Goal: Find specific page/section: Find specific page/section

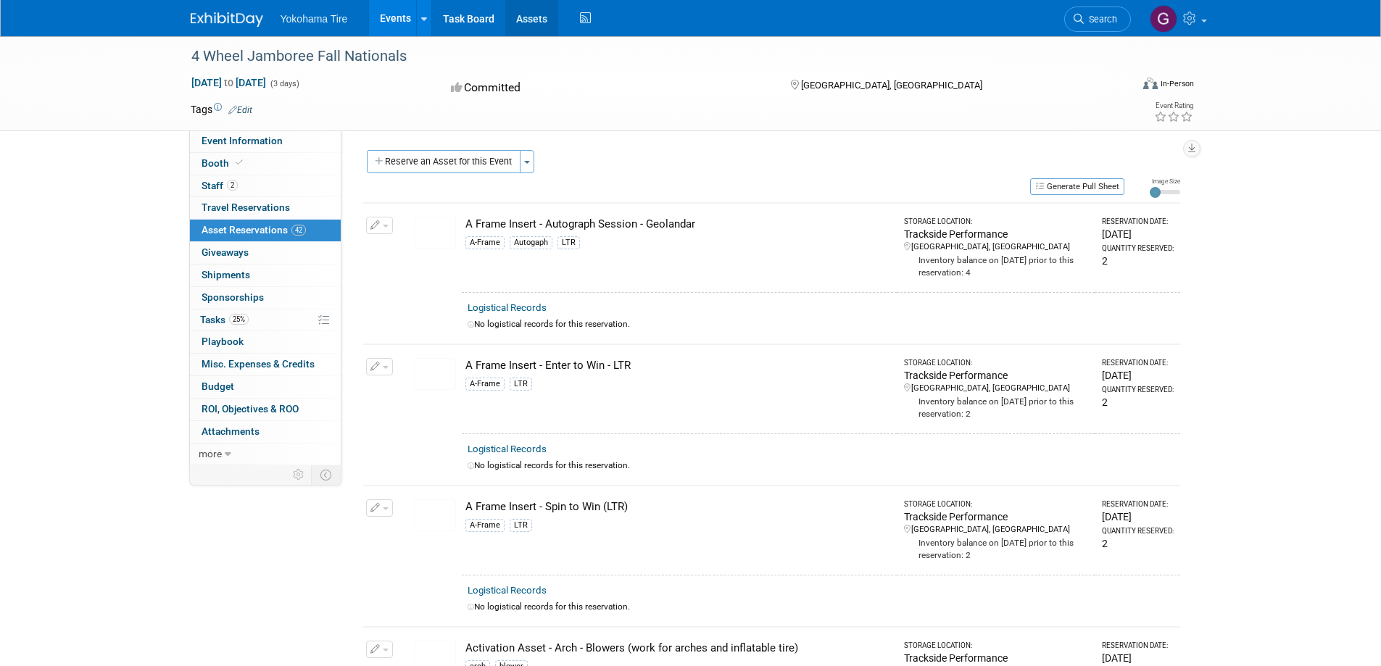
click at [538, 12] on link "Assets" at bounding box center [531, 18] width 53 height 36
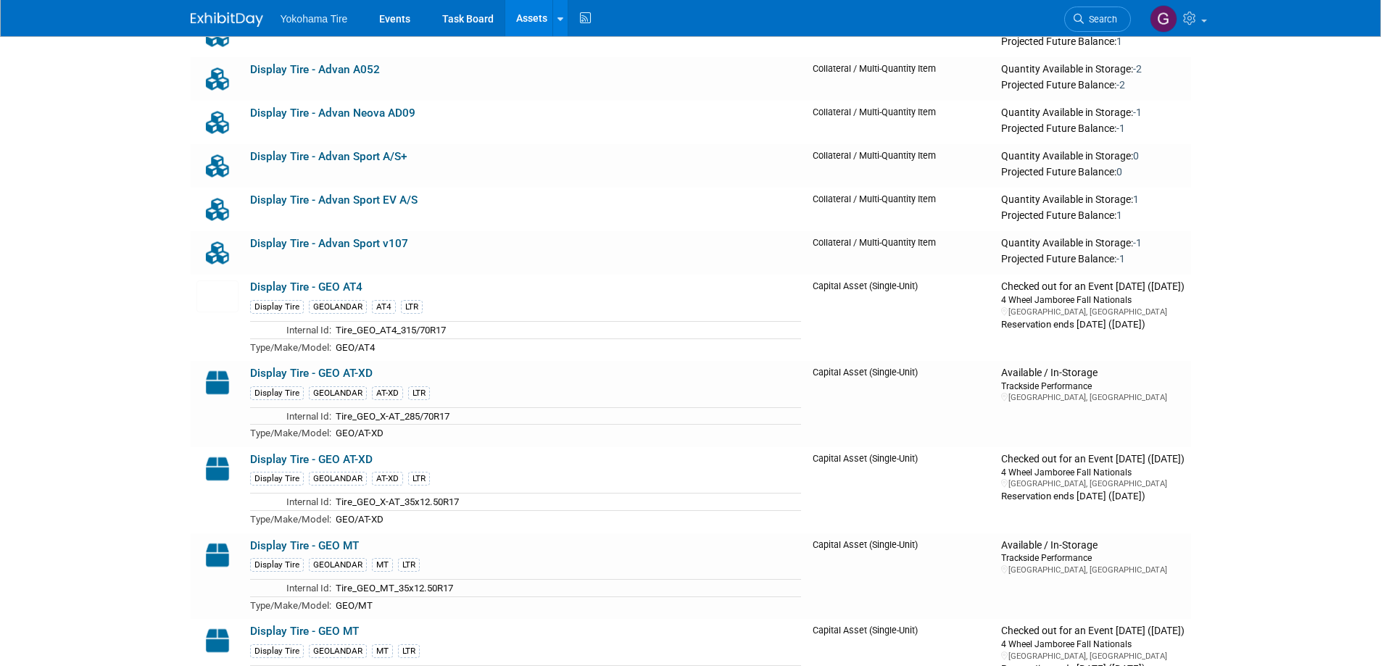
scroll to position [7613, 0]
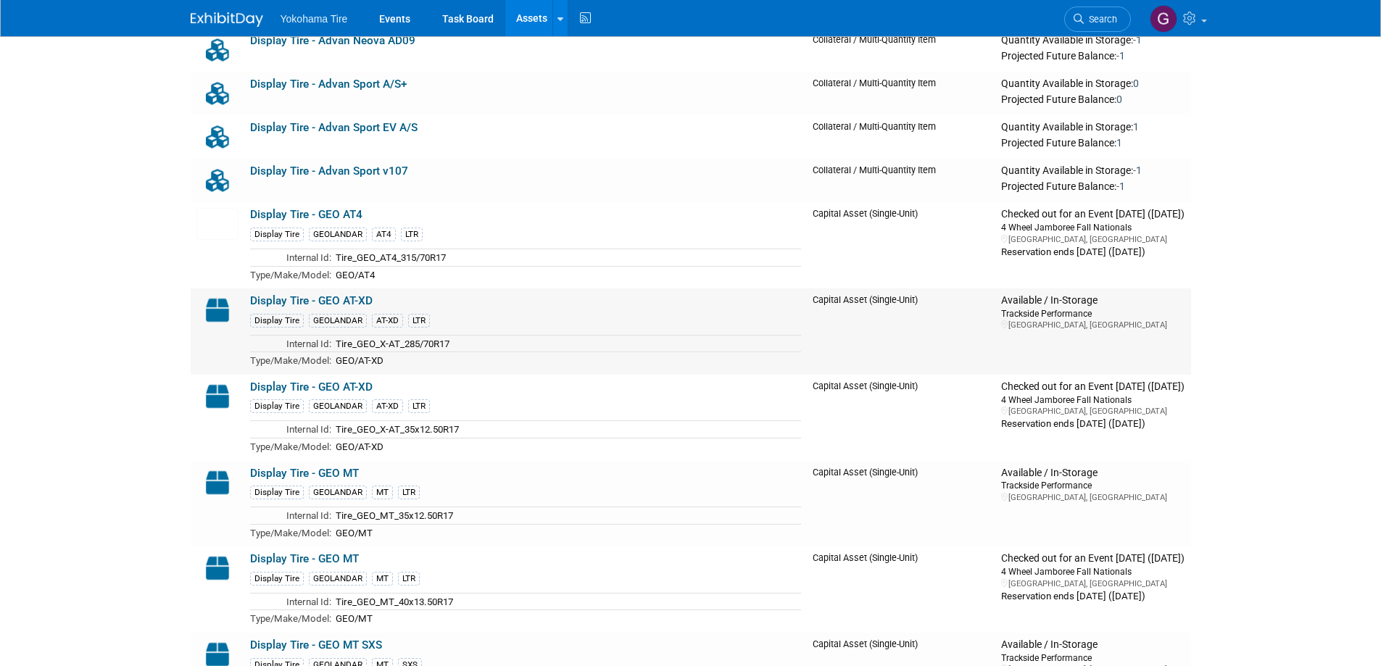
click at [442, 341] on td "Tire_GEO_X-AT_285/70R17" at bounding box center [566, 343] width 471 height 17
click at [404, 365] on td "GEO/AT-XD" at bounding box center [566, 360] width 471 height 17
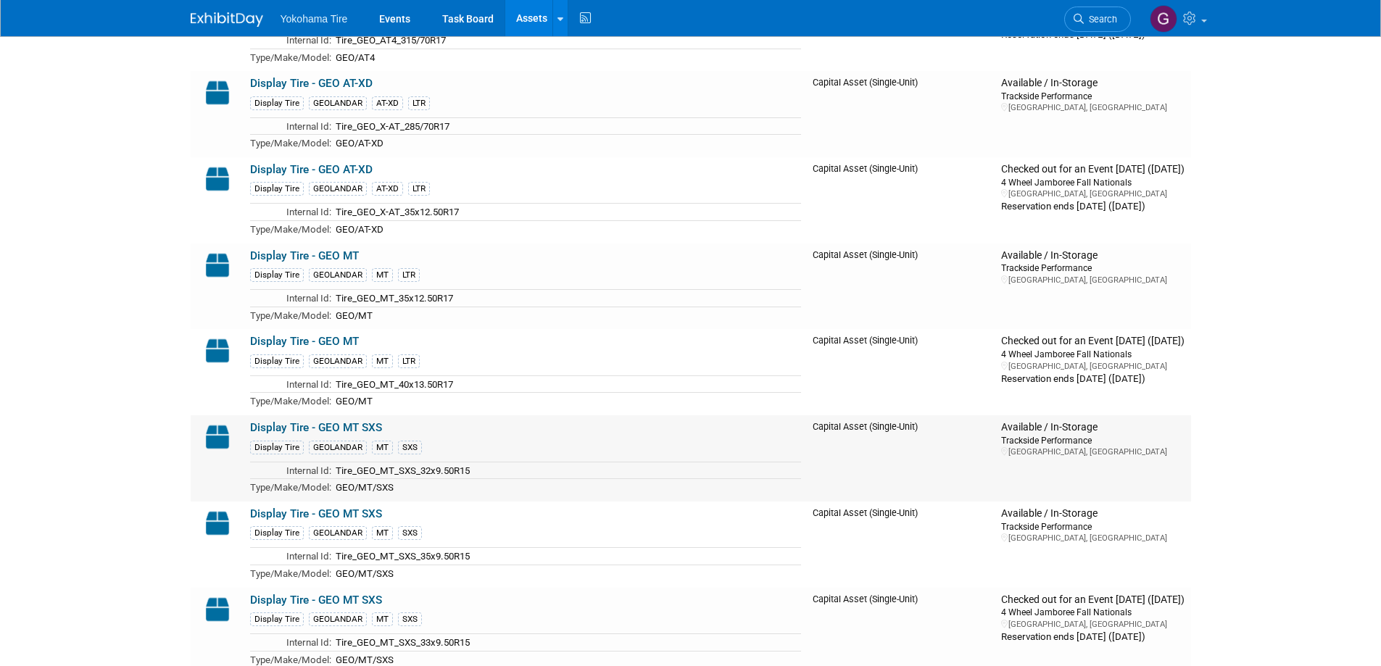
scroll to position [7903, 0]
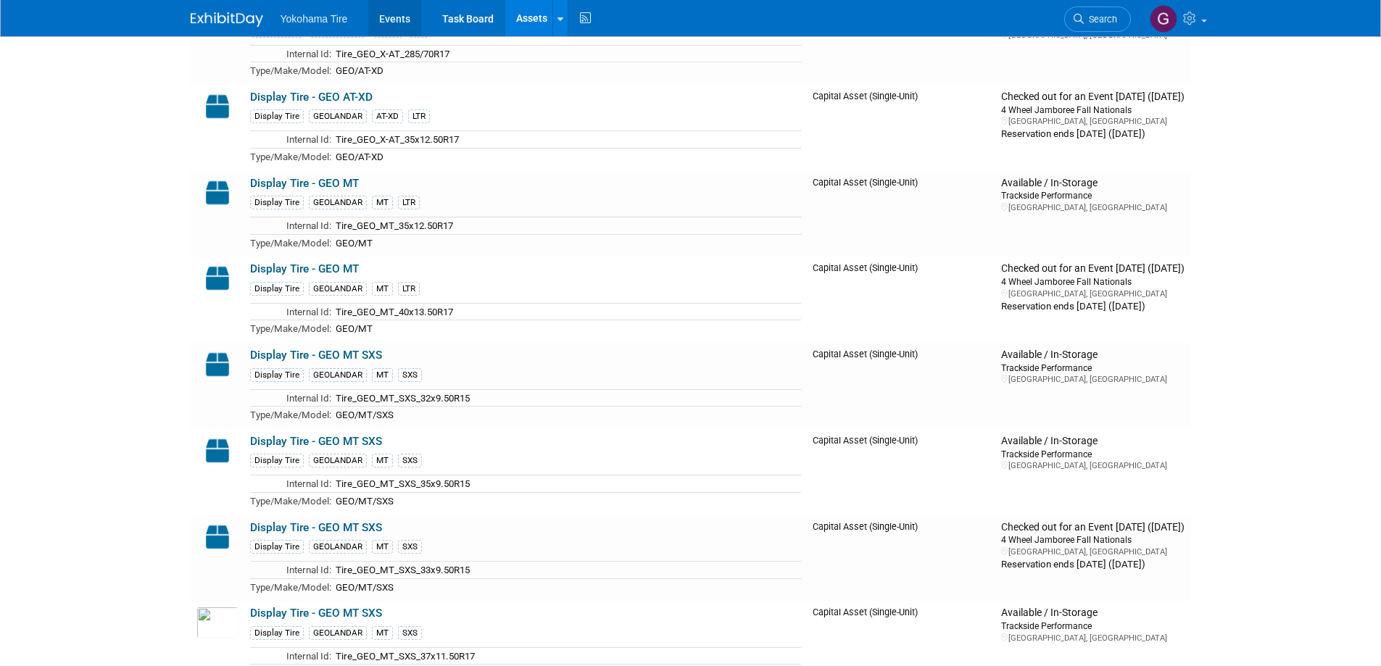
click at [394, 18] on link "Events" at bounding box center [394, 18] width 53 height 36
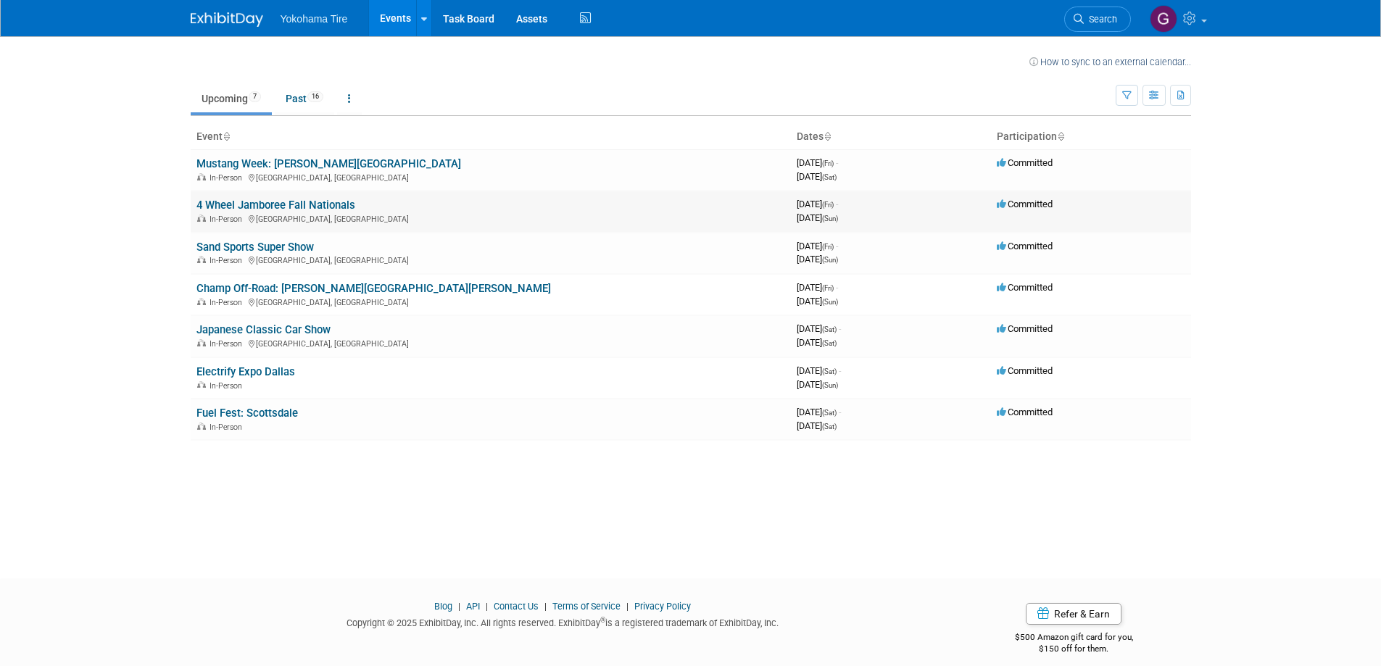
click at [288, 203] on link "4 Wheel Jamboree Fall Nationals" at bounding box center [275, 205] width 159 height 13
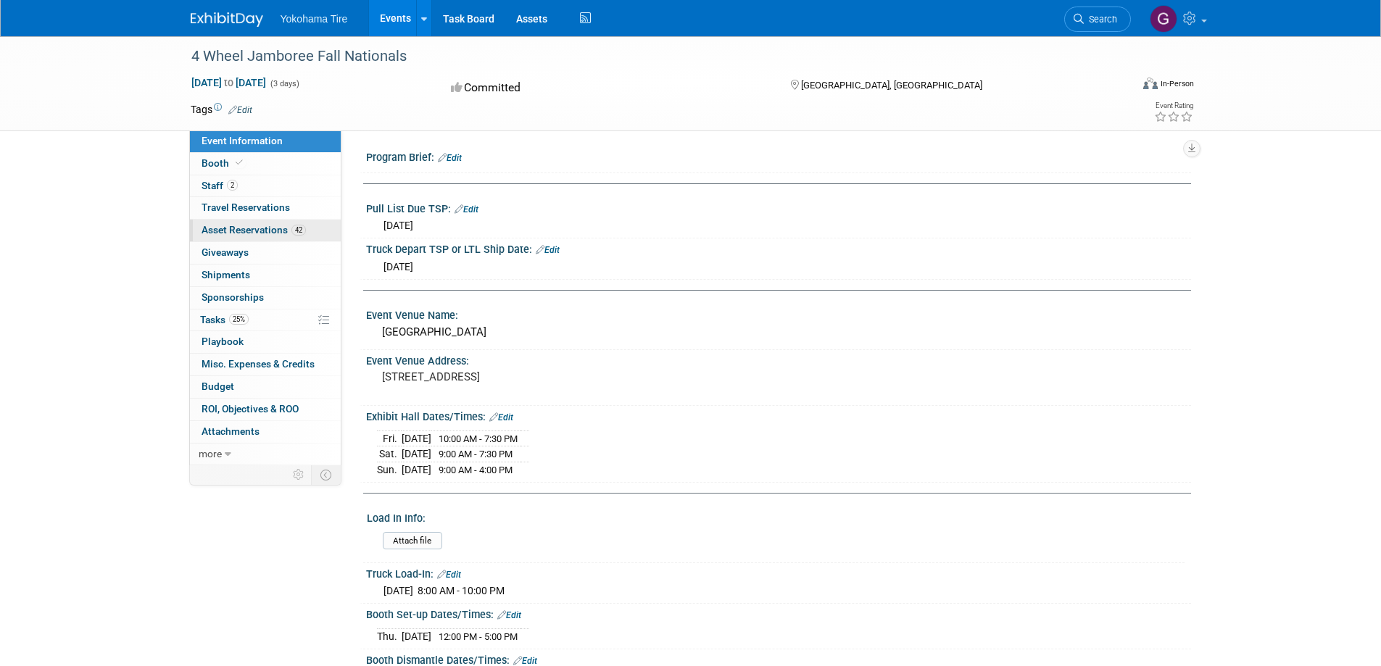
click at [243, 231] on span "Asset Reservations 42" at bounding box center [254, 230] width 104 height 12
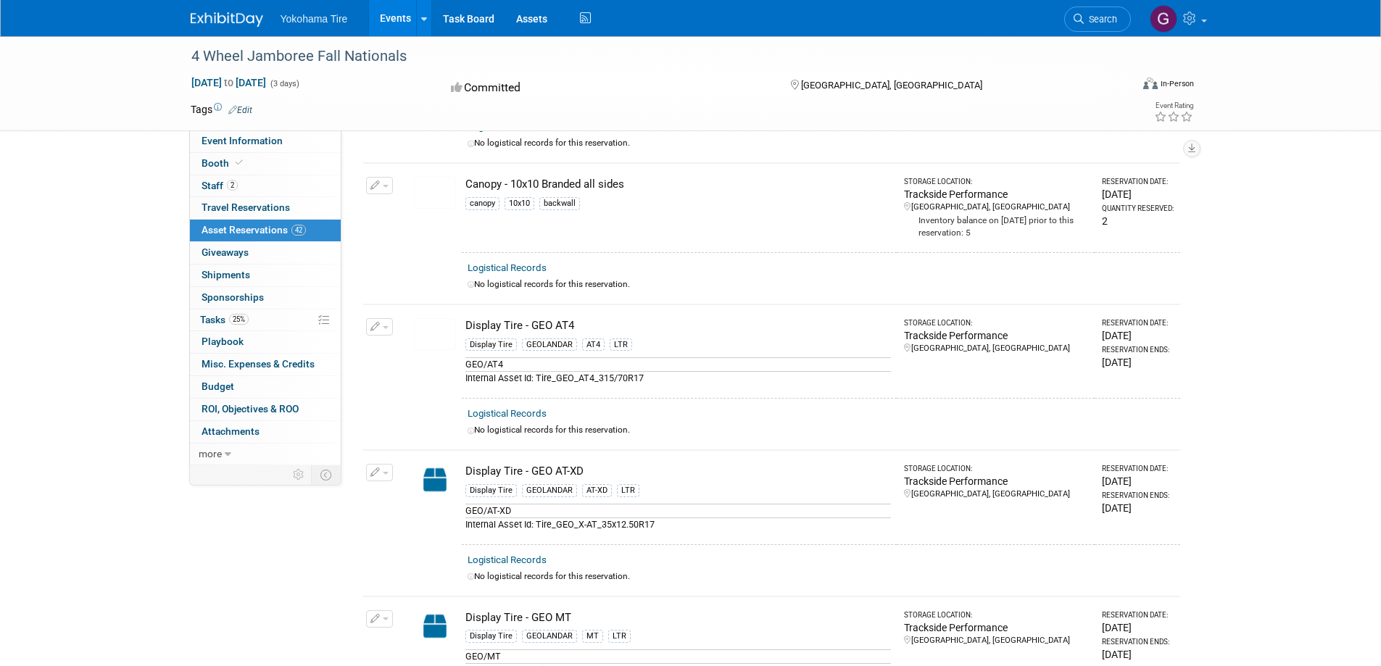
scroll to position [1668, 0]
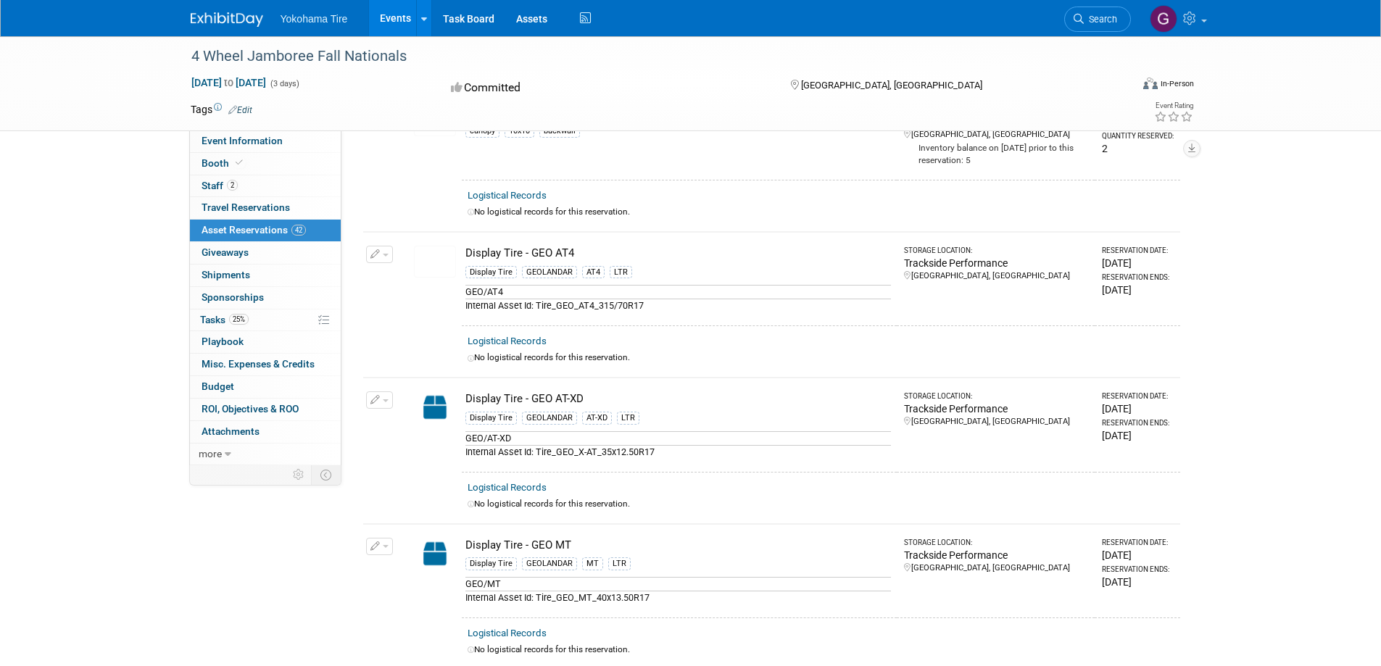
click at [650, 445] on div "Internal Asset Id: Tire_GEO_X-AT_35x12.50R17" at bounding box center [678, 452] width 426 height 14
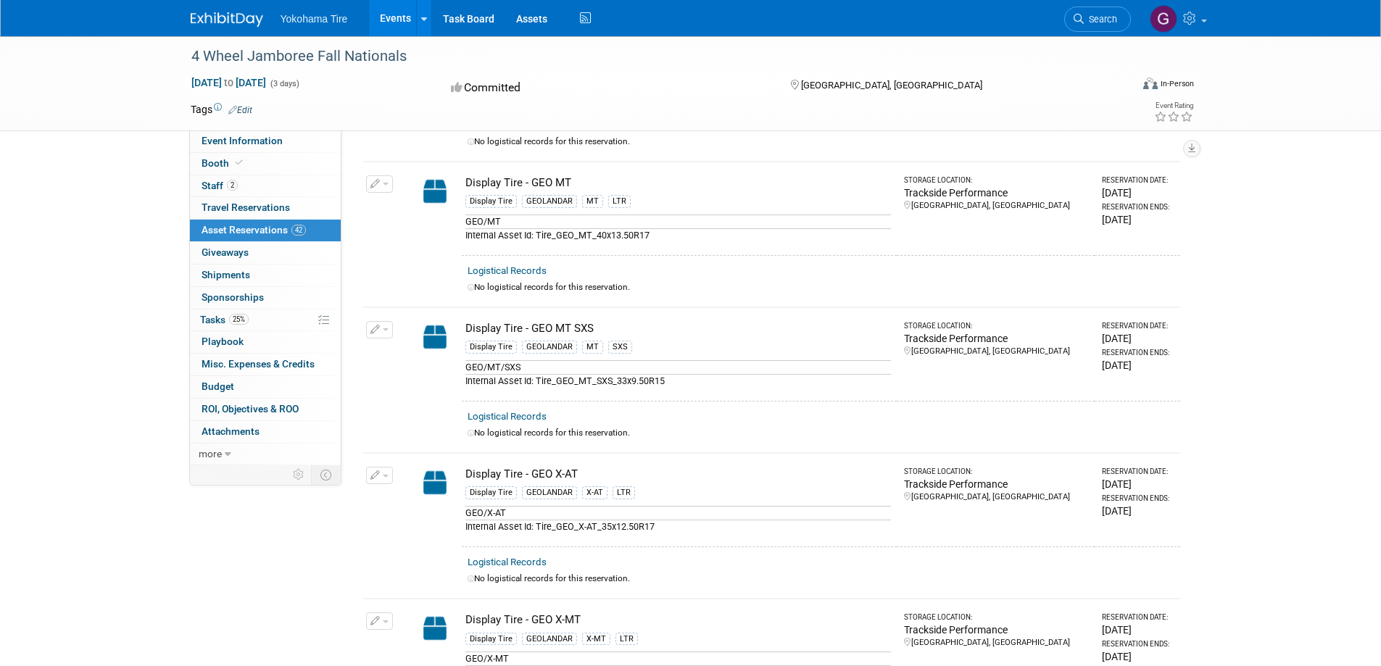
scroll to position [2103, 0]
